Goal: Task Accomplishment & Management: Manage account settings

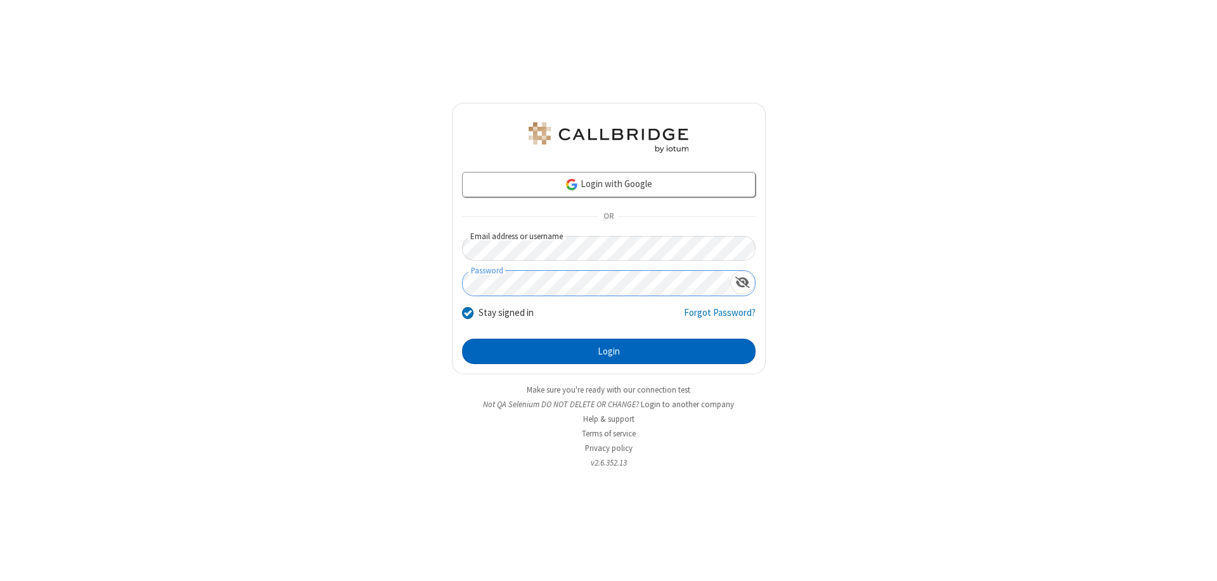
click at [609, 351] on button "Login" at bounding box center [609, 351] width 294 height 25
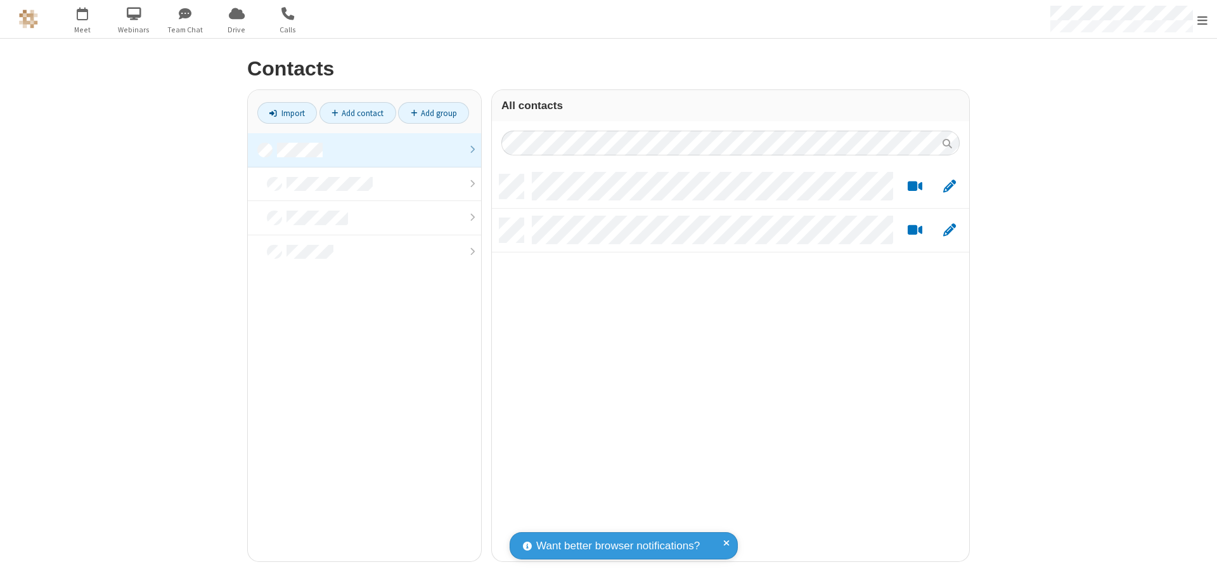
scroll to position [387, 468]
click at [365, 150] on link at bounding box center [364, 150] width 233 height 34
click at [287, 113] on link "Import" at bounding box center [287, 113] width 60 height 22
